Goal: Task Accomplishment & Management: Complete application form

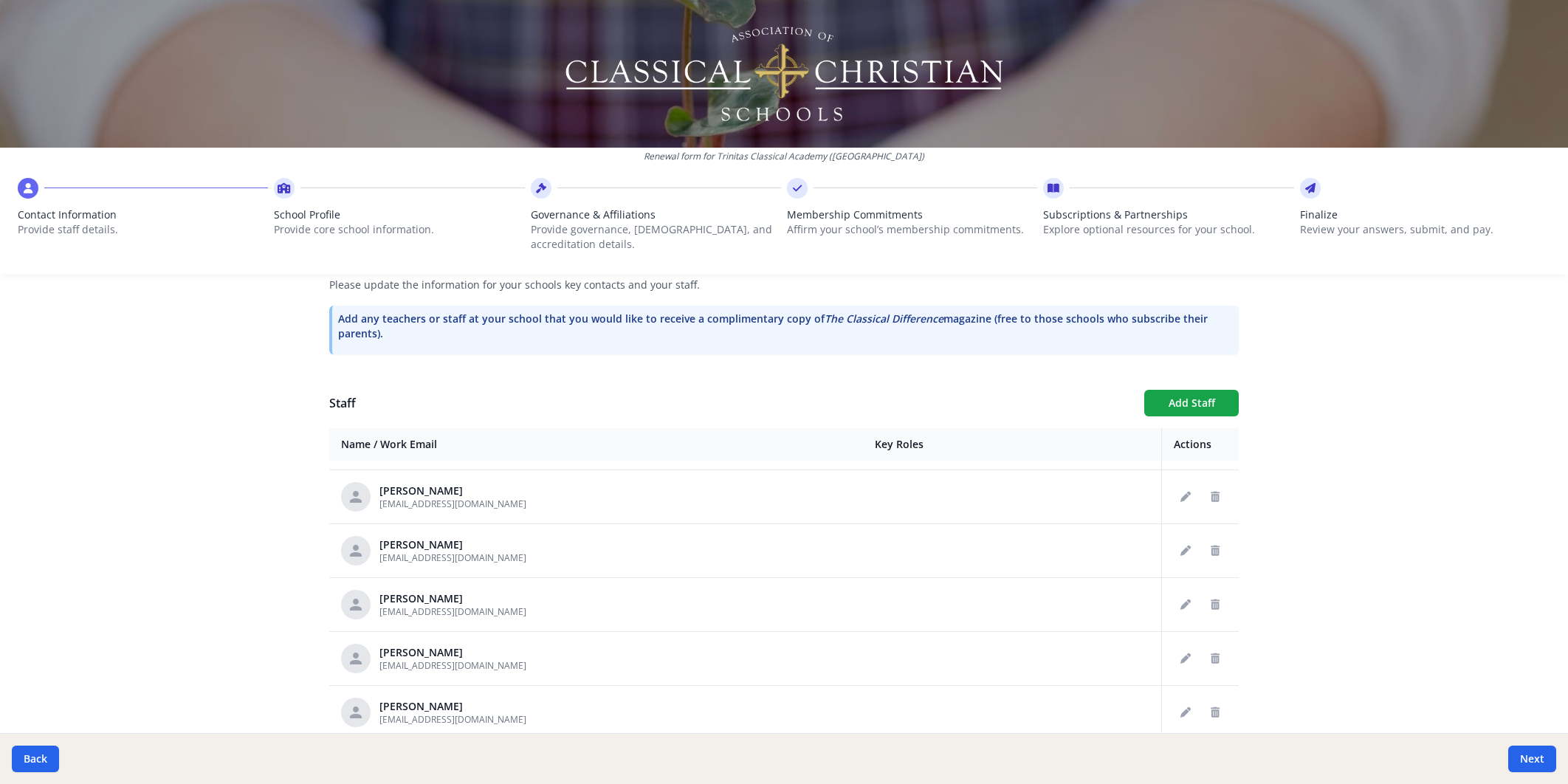
scroll to position [658, 0]
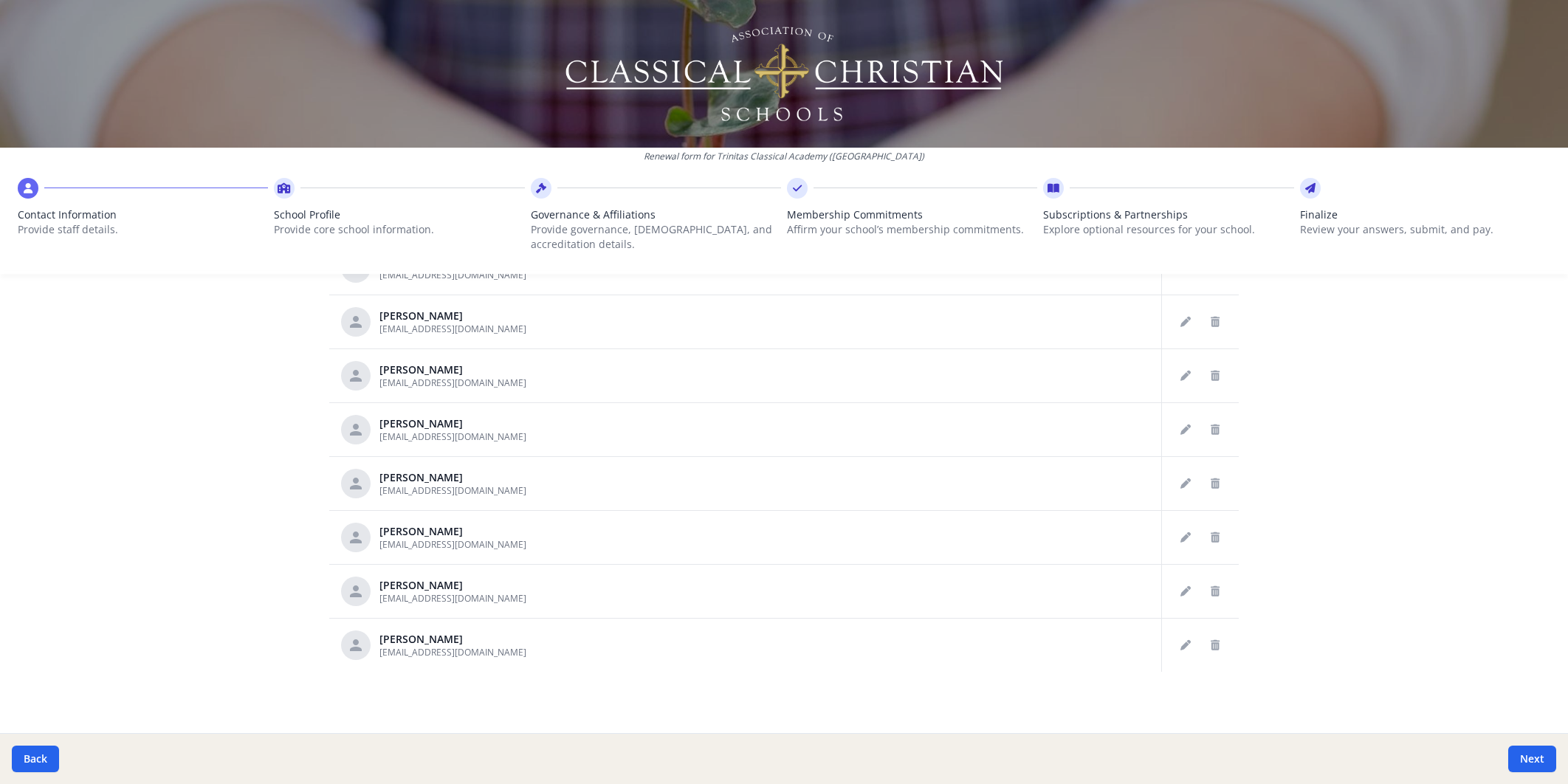
click at [1052, 189] on icon at bounding box center [1053, 189] width 12 height 15
drag, startPoint x: 1054, startPoint y: 189, endPoint x: 1262, endPoint y: 325, distance: 248.5
click at [1054, 189] on icon at bounding box center [1053, 189] width 12 height 15
click at [1535, 754] on button "Next" at bounding box center [1532, 758] width 48 height 26
type input "[PHONE_NUMBER]"
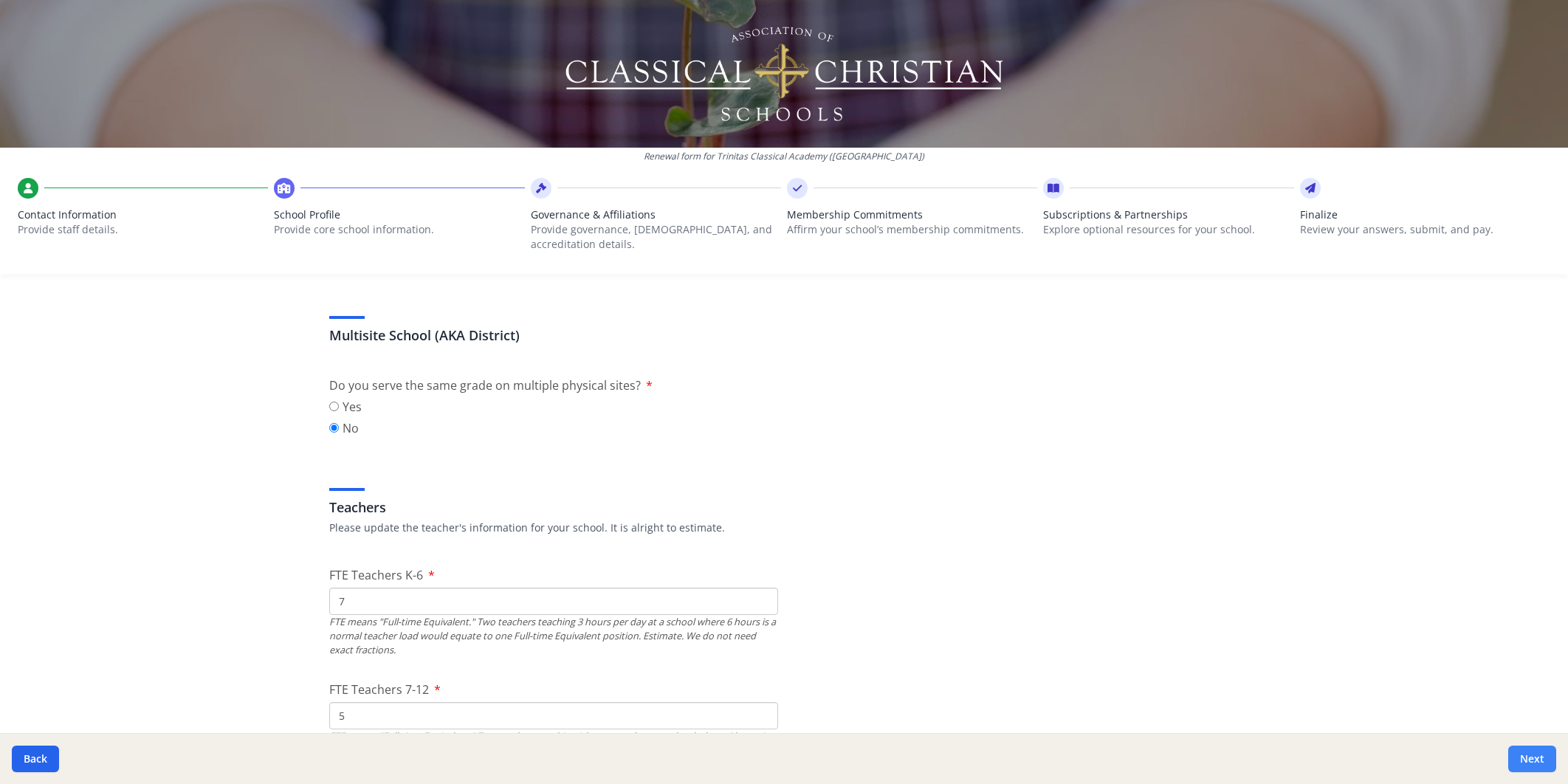
click at [1535, 754] on button "Next" at bounding box center [1532, 758] width 48 height 26
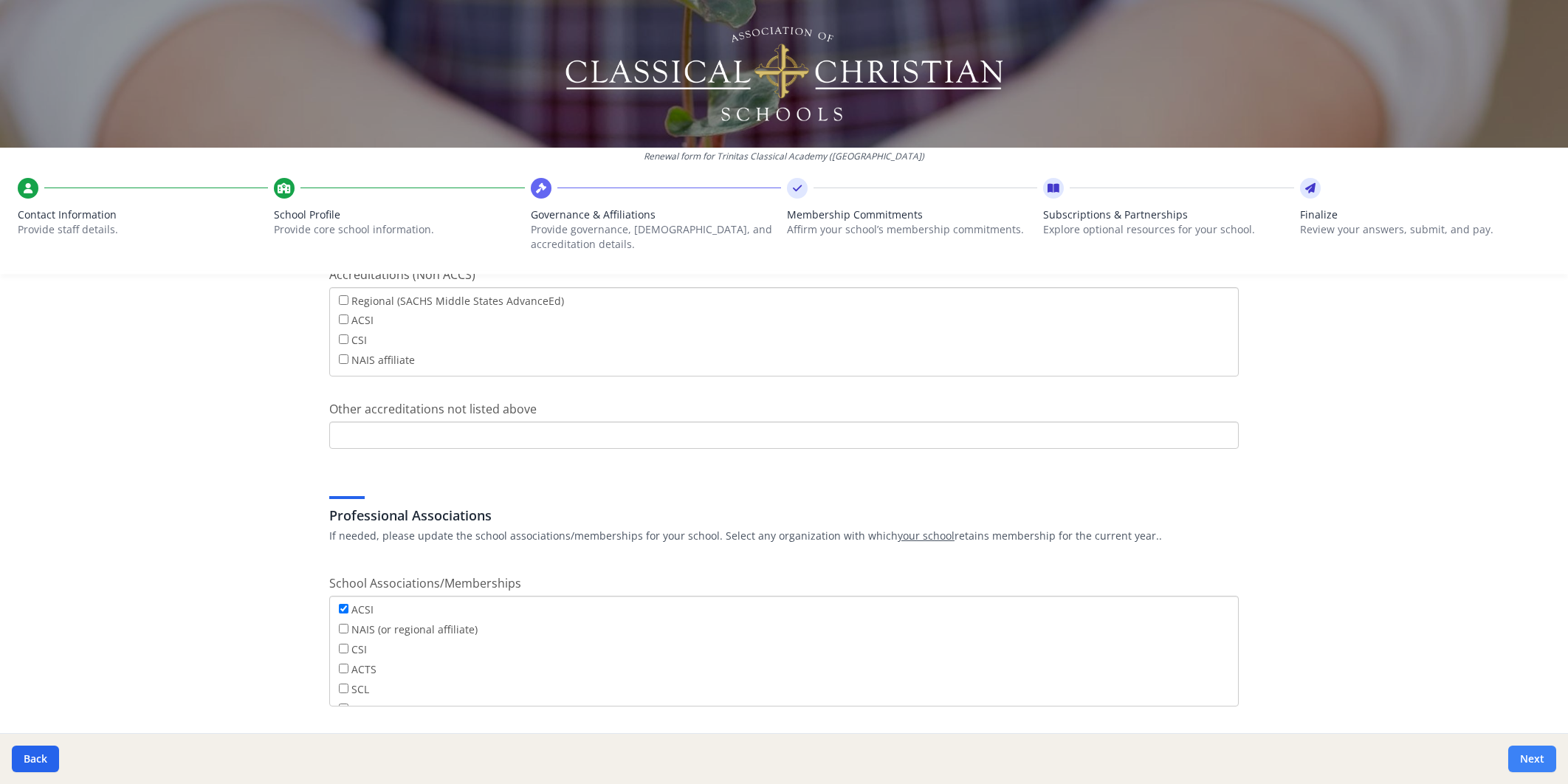
click at [1535, 754] on button "Next" at bounding box center [1532, 758] width 48 height 26
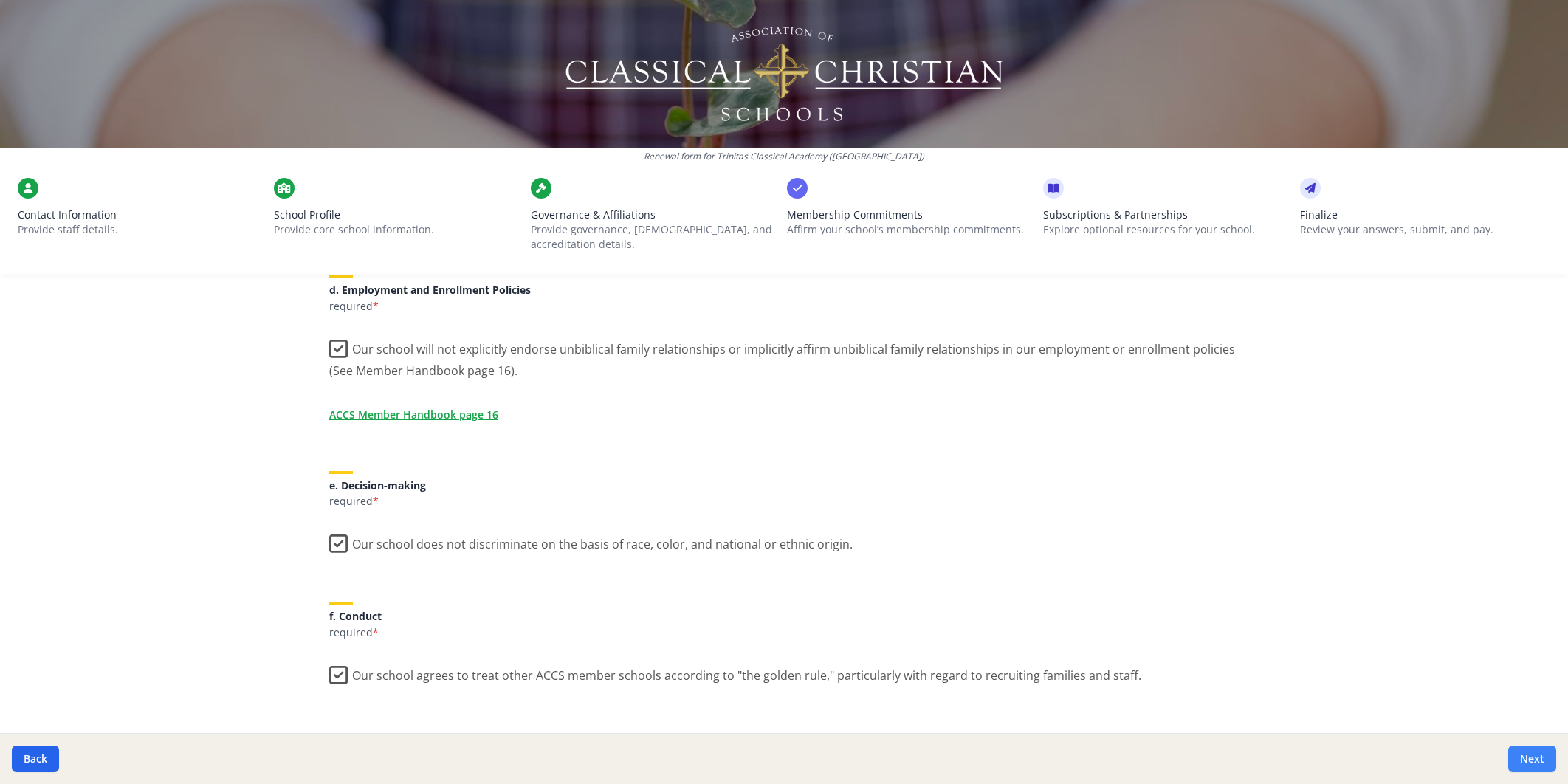
click at [1535, 754] on button "Next" at bounding box center [1532, 758] width 48 height 26
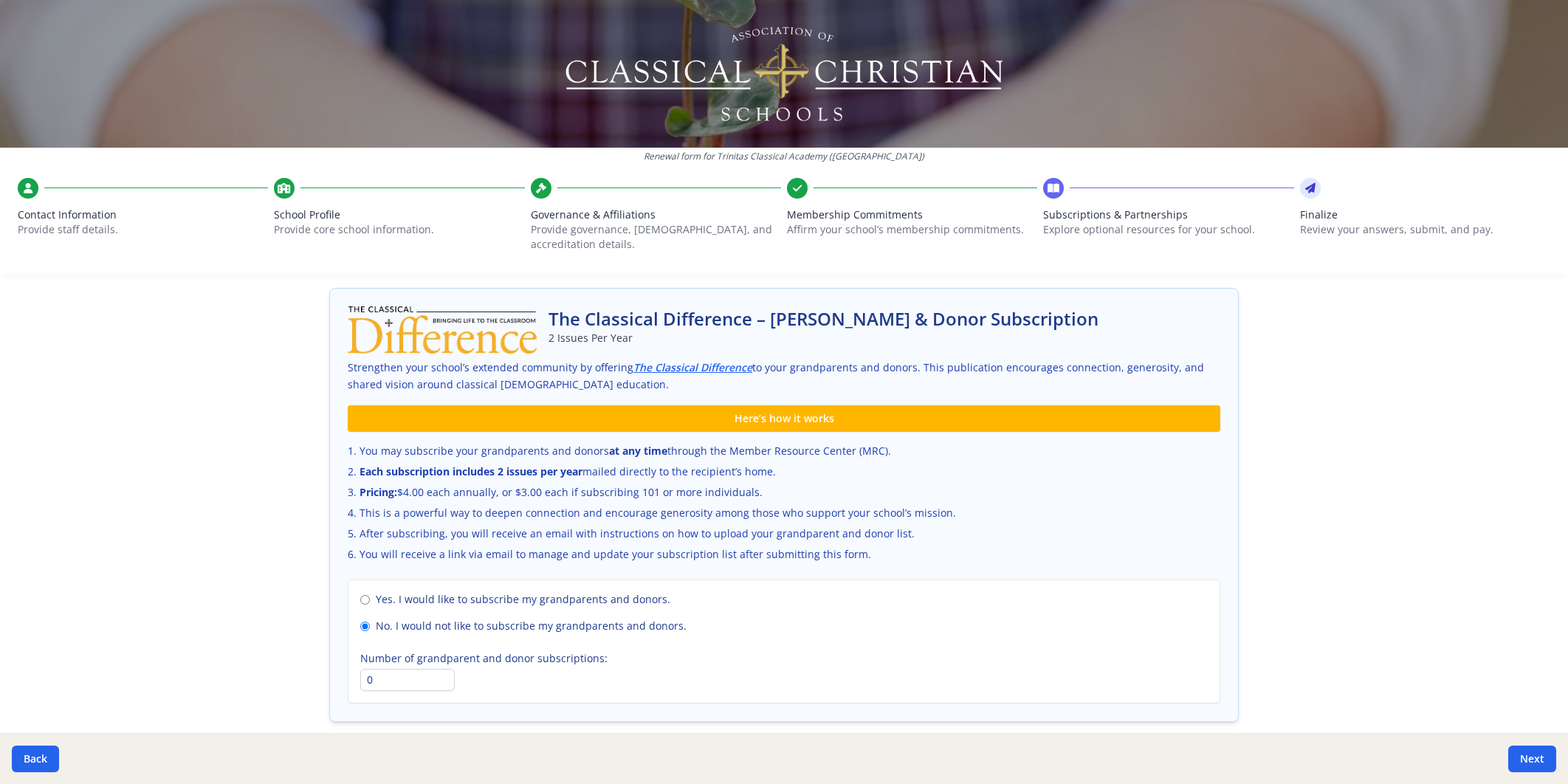
scroll to position [903, 0]
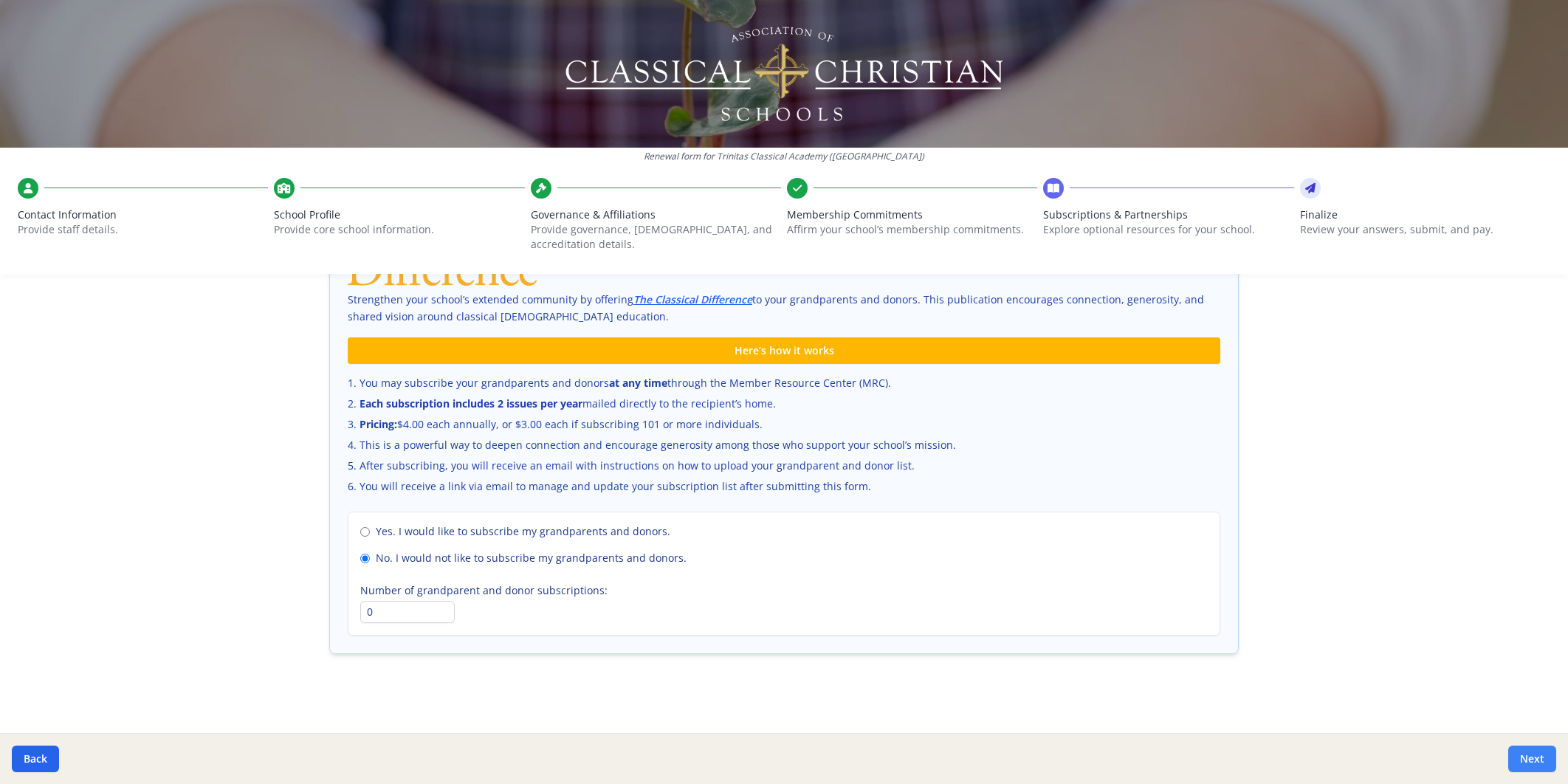
click at [1524, 763] on button "Next" at bounding box center [1532, 758] width 48 height 26
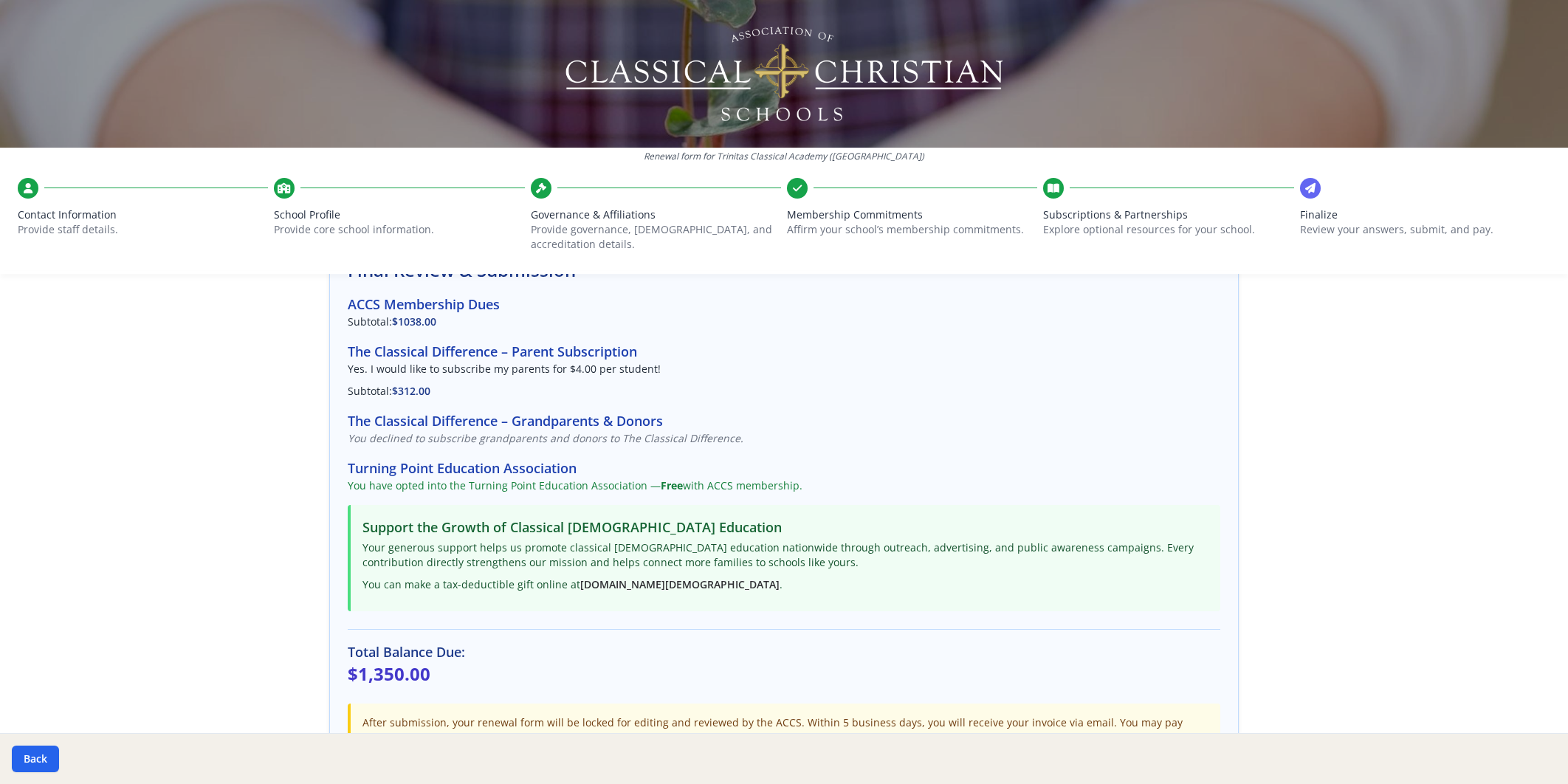
scroll to position [114, 0]
click at [524, 493] on p "You have opted into the Turning Point Education Association — Free with ACCS me…" at bounding box center [784, 488] width 873 height 15
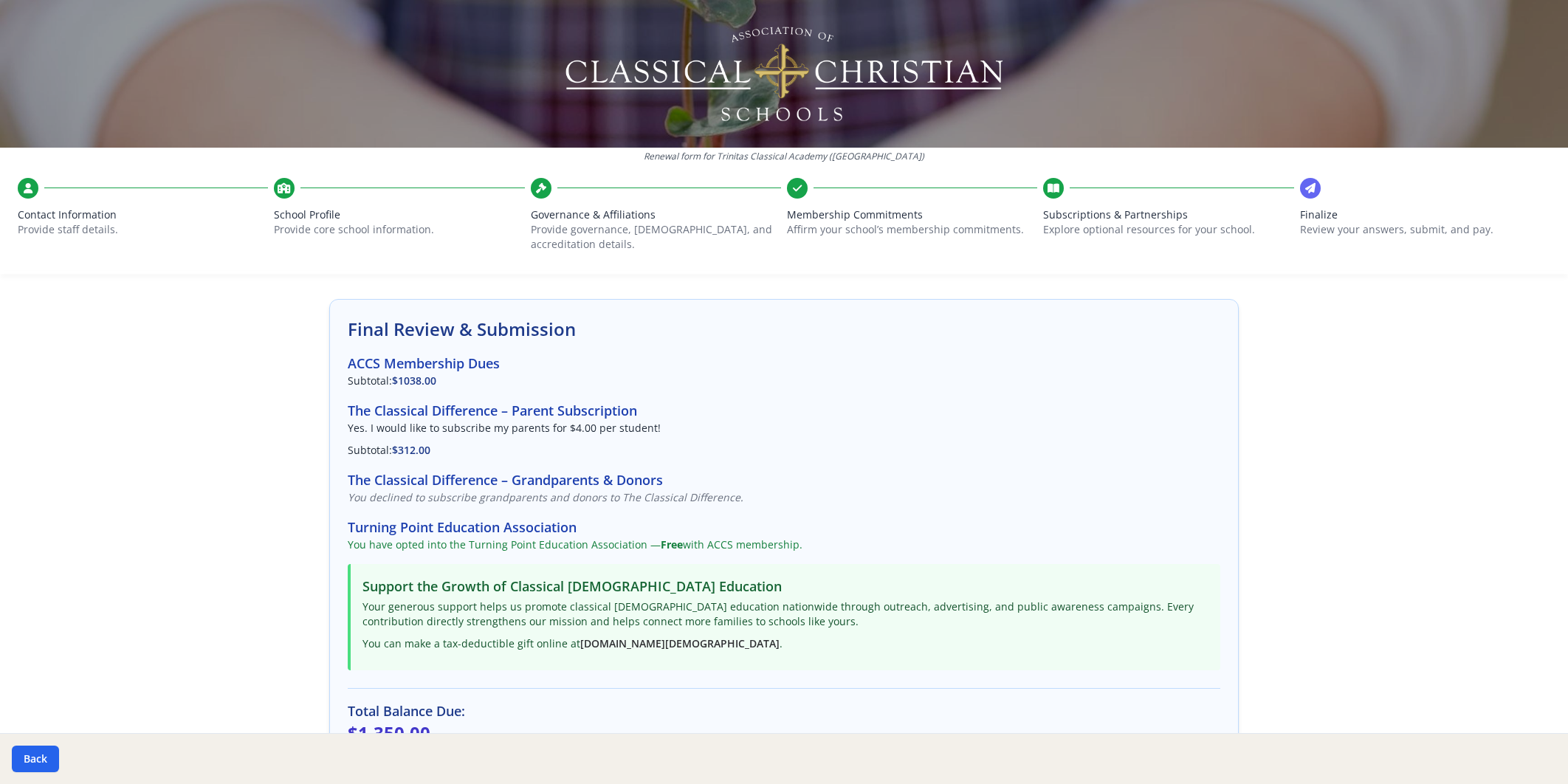
scroll to position [57, 0]
drag, startPoint x: 352, startPoint y: 325, endPoint x: 728, endPoint y: 721, distance: 546.1
click at [728, 721] on div "Final Review & Submission ACCS Membership Dues Subtotal: $1038.00 The Classical…" at bounding box center [784, 604] width 909 height 609
copy div "Final Review & Submission ACCS Membership Dues Subtotal: $1038.00 The Classical…"
click at [271, 595] on div "Renewal form for Trinitas Classical Academy (TN) Contact Information Provide st…" at bounding box center [784, 392] width 1568 height 784
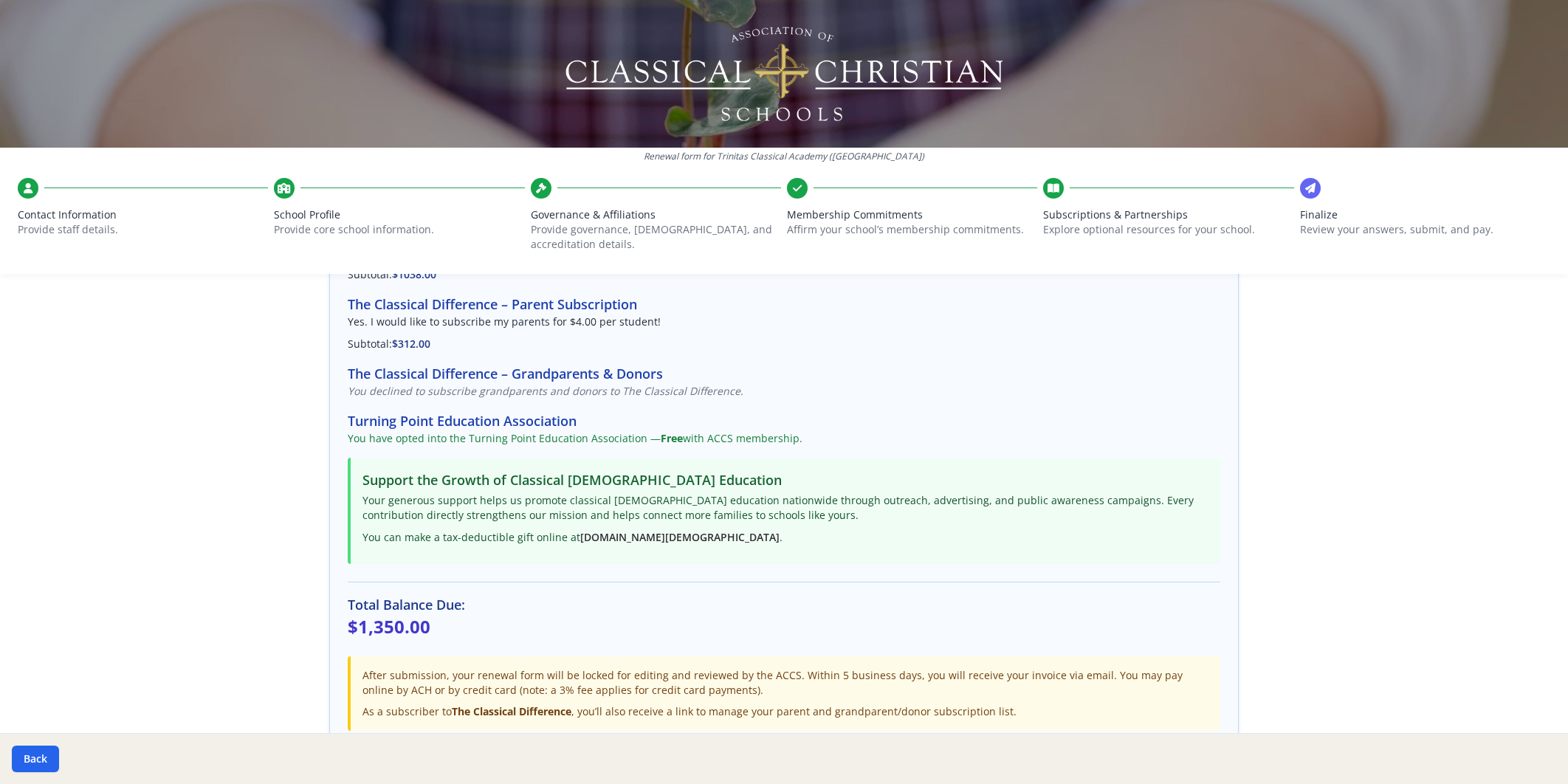
scroll to position [0, 0]
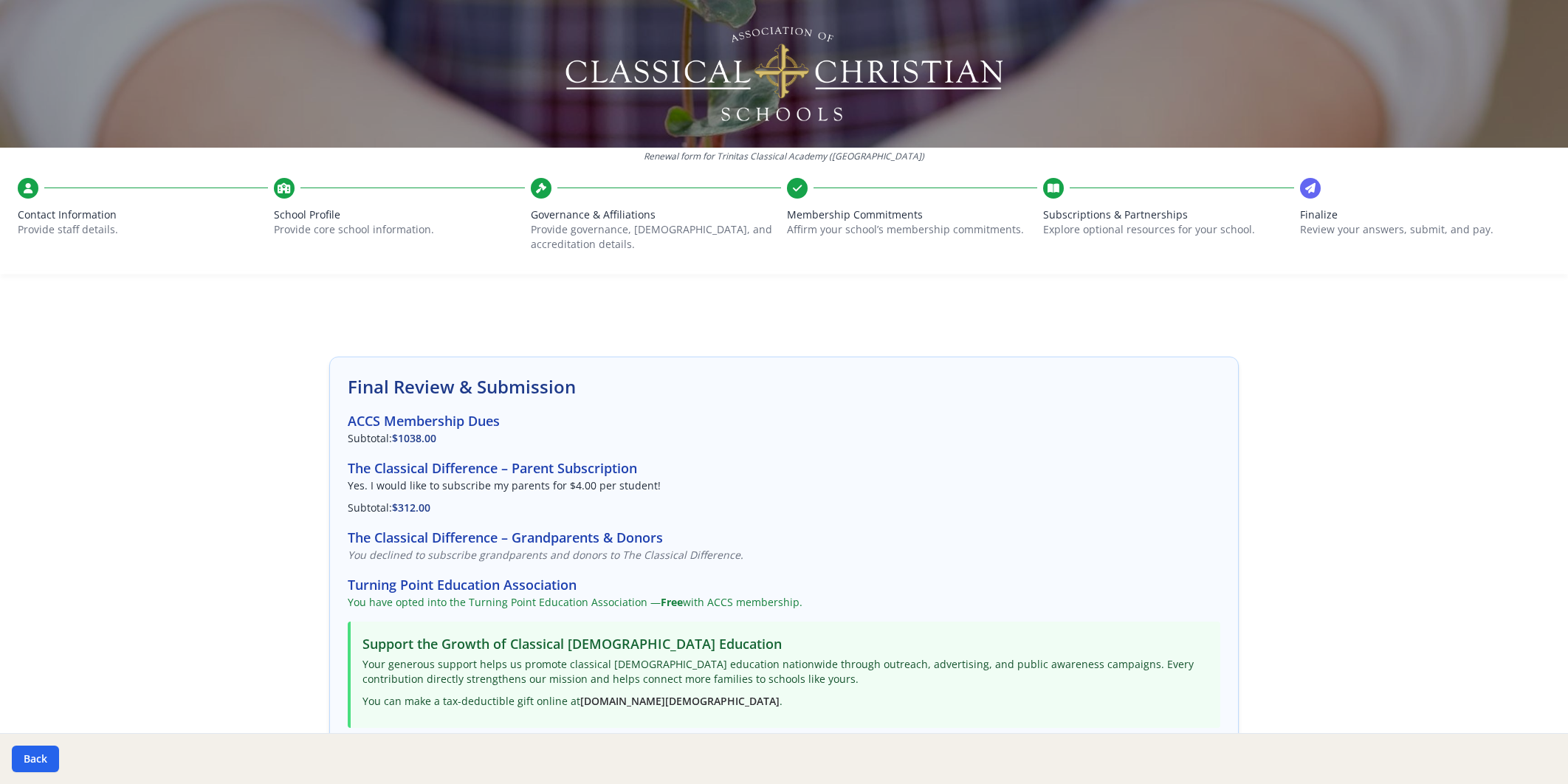
click at [746, 68] on img at bounding box center [784, 73] width 442 height 103
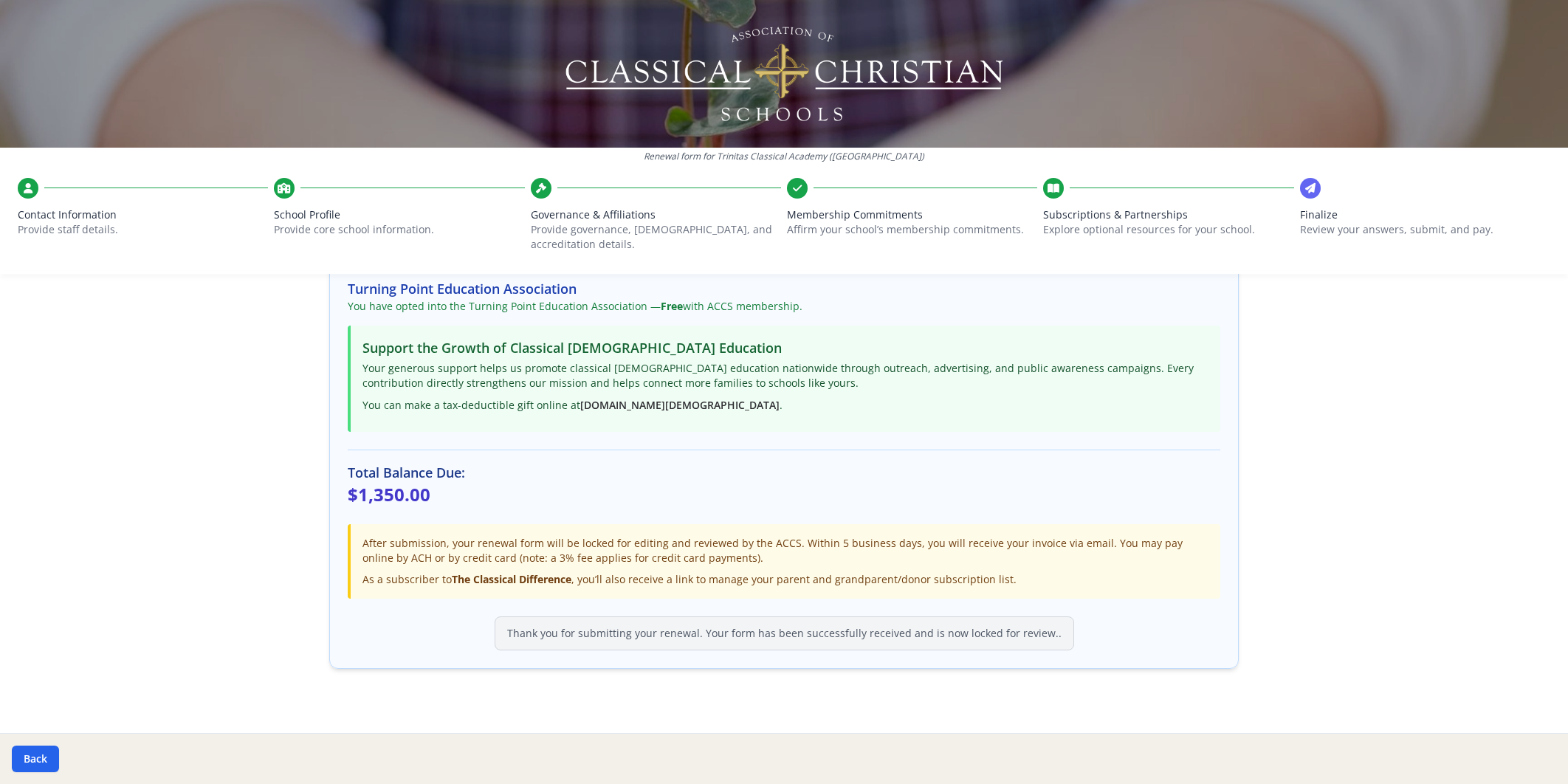
scroll to position [311, 0]
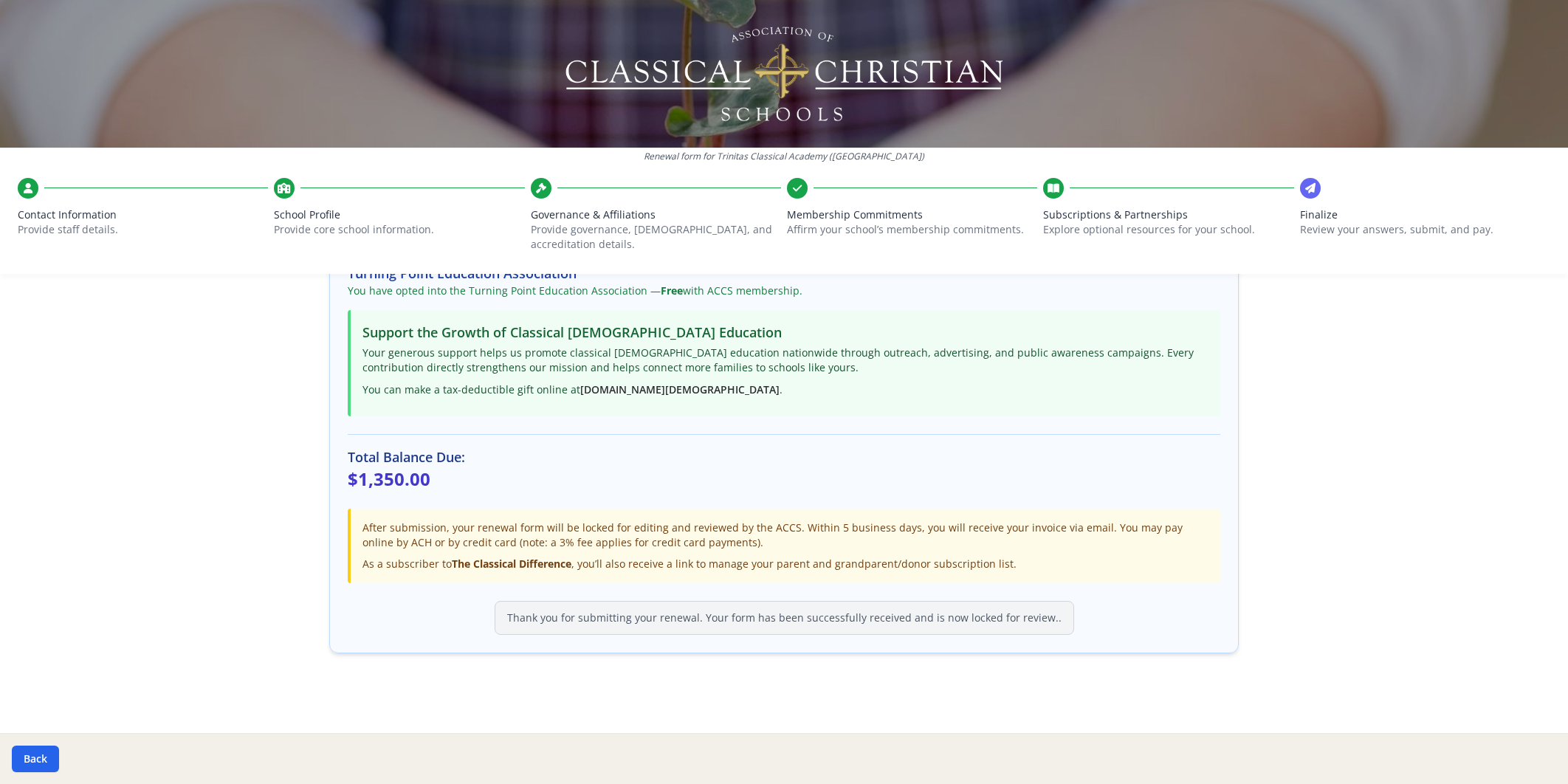
click at [56, 179] on div at bounding box center [143, 188] width 250 height 21
